Goal: Navigation & Orientation: Find specific page/section

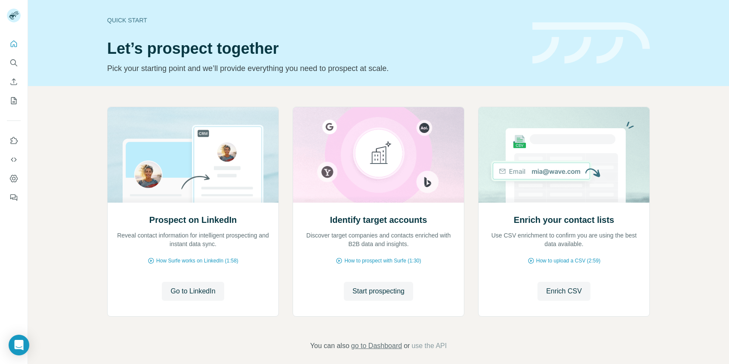
click at [372, 346] on span "go to Dashboard" at bounding box center [376, 346] width 51 height 10
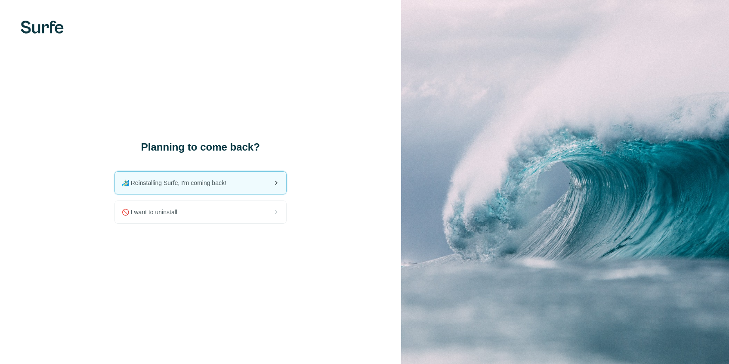
click at [278, 179] on icon at bounding box center [276, 183] width 10 height 10
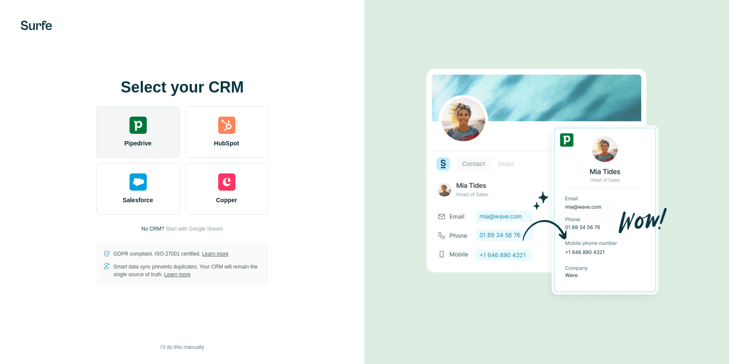
click at [145, 133] on div at bounding box center [138, 125] width 17 height 17
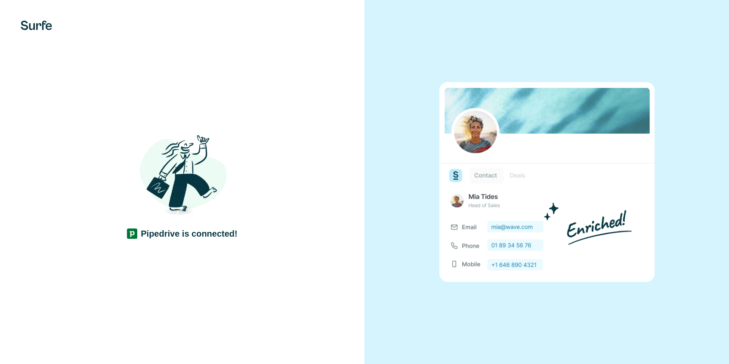
click at [311, 259] on div "Pipedrive is connected!" at bounding box center [182, 182] width 364 height 364
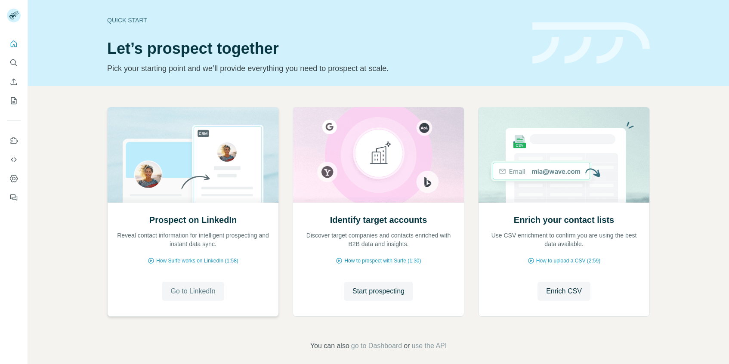
click at [179, 292] on span "Go to LinkedIn" at bounding box center [192, 291] width 45 height 10
click at [13, 139] on icon "Use Surfe on LinkedIn" at bounding box center [13, 140] width 9 height 9
click at [373, 289] on span "Start prospecting" at bounding box center [378, 291] width 52 height 10
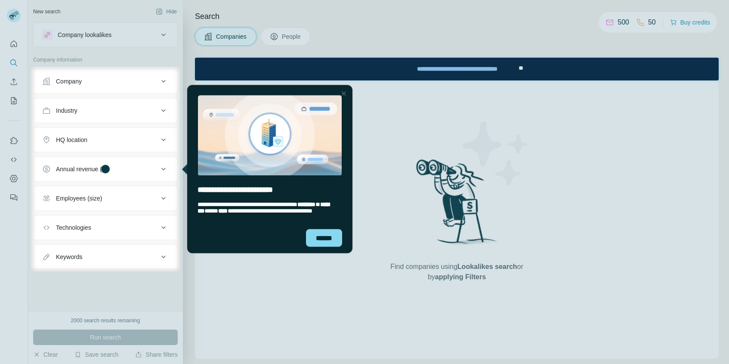
click at [343, 93] on div at bounding box center [344, 93] width 10 height 10
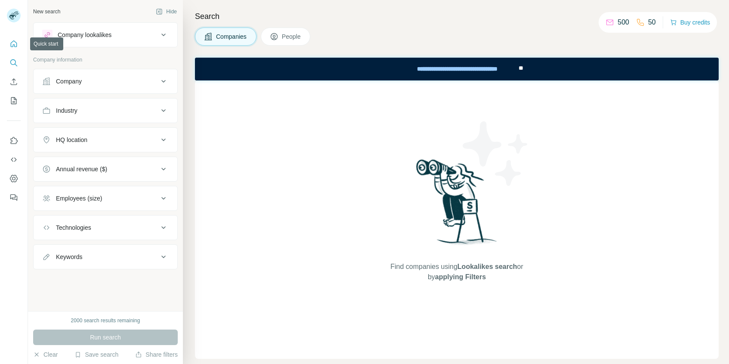
click at [14, 42] on icon "Quick start" at bounding box center [13, 44] width 9 height 9
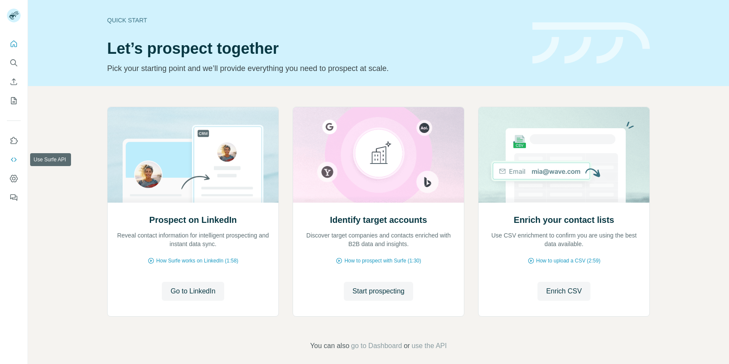
click at [14, 159] on icon "Use Surfe API" at bounding box center [13, 159] width 9 height 9
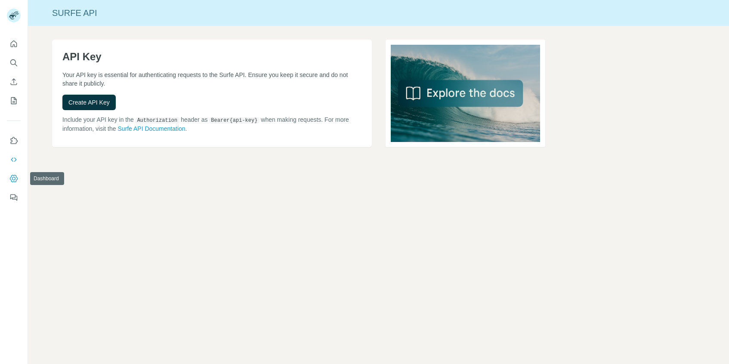
click at [12, 180] on icon "Dashboard" at bounding box center [13, 178] width 9 height 9
click at [185, 128] on link "Surfe API Documentation" at bounding box center [151, 128] width 68 height 7
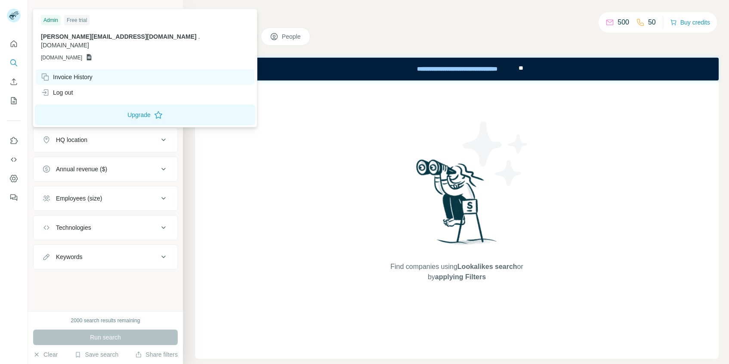
click at [62, 73] on div "Invoice History" at bounding box center [145, 76] width 219 height 15
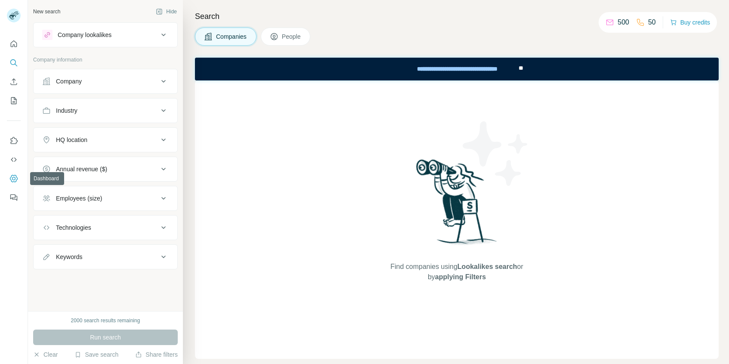
click at [14, 178] on icon "Dashboard" at bounding box center [13, 178] width 9 height 9
